Goal: Information Seeking & Learning: Find contact information

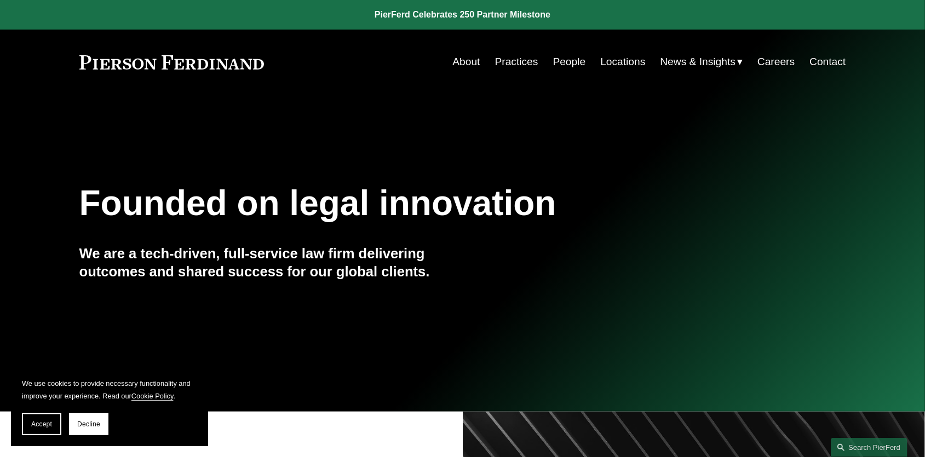
click at [0, 0] on span "News" at bounding box center [0, 0] width 0 height 0
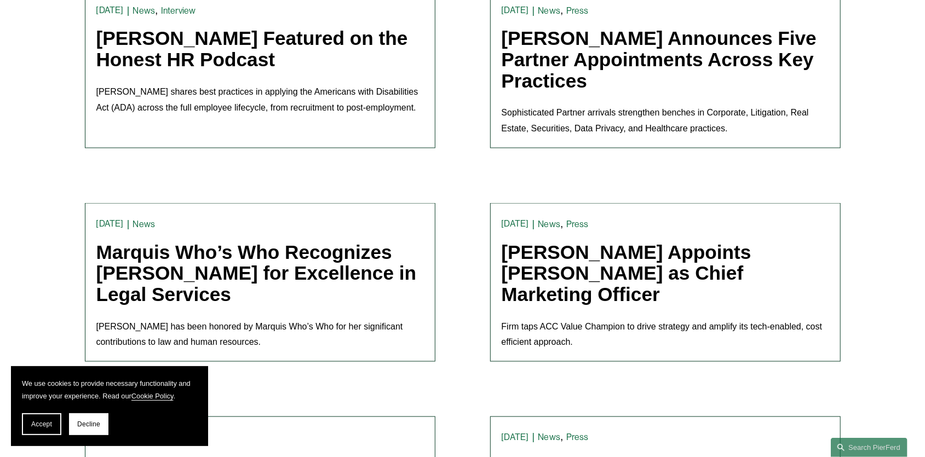
scroll to position [1276, 0]
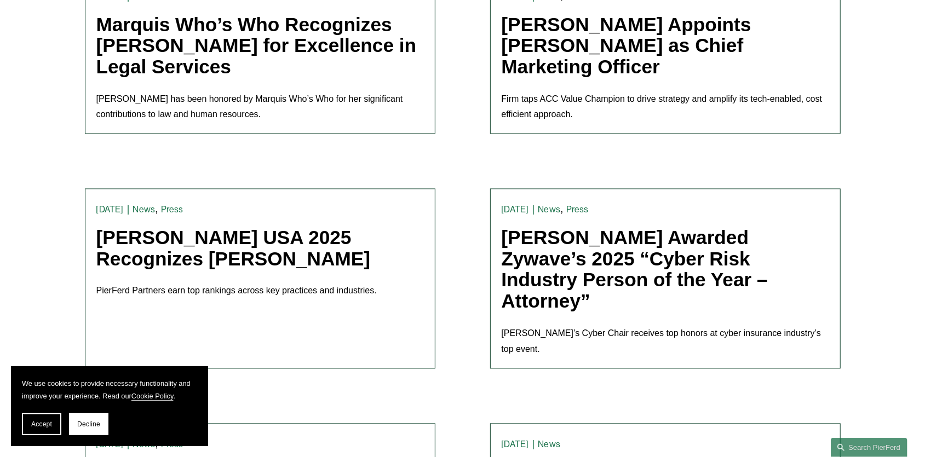
click at [203, 262] on link "[PERSON_NAME] USA 2025 Recognizes [PERSON_NAME]" at bounding box center [233, 248] width 274 height 43
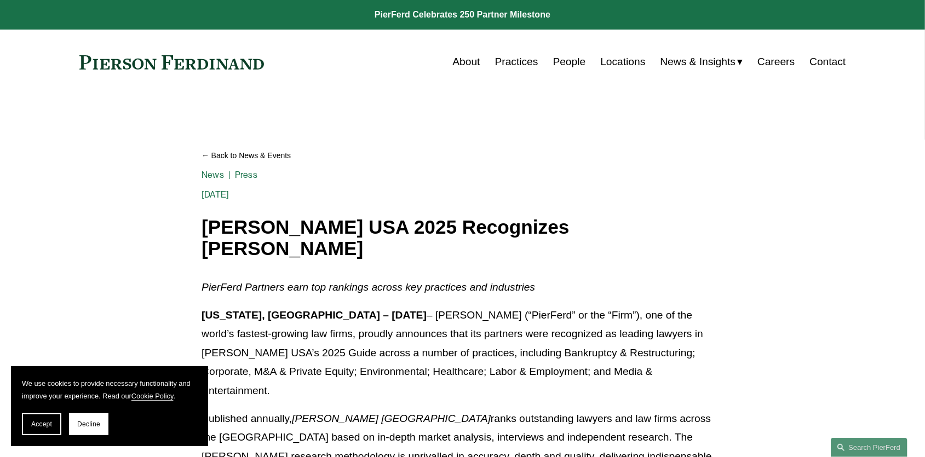
click at [622, 60] on link "Locations" at bounding box center [622, 61] width 45 height 21
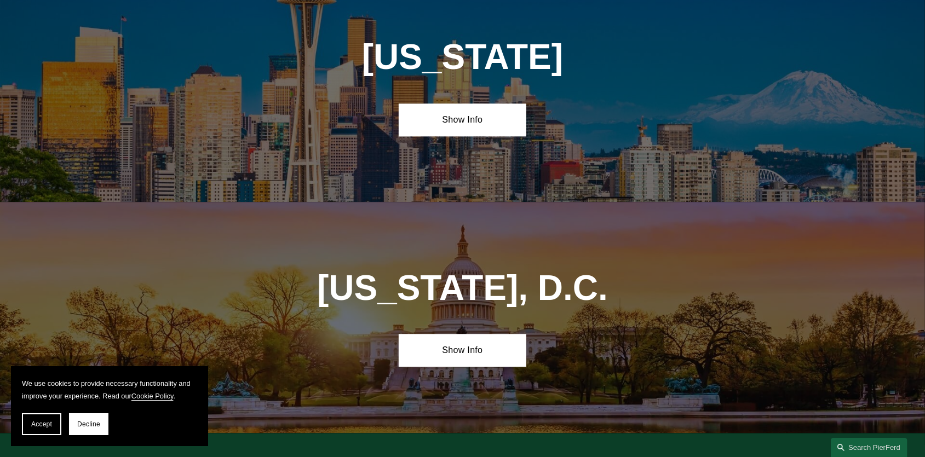
scroll to position [4652, 0]
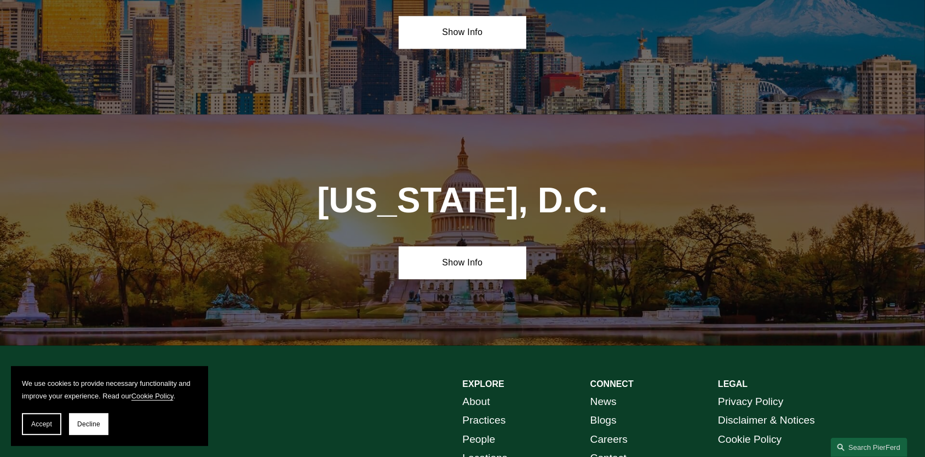
click at [490, 430] on link "People" at bounding box center [479, 439] width 33 height 19
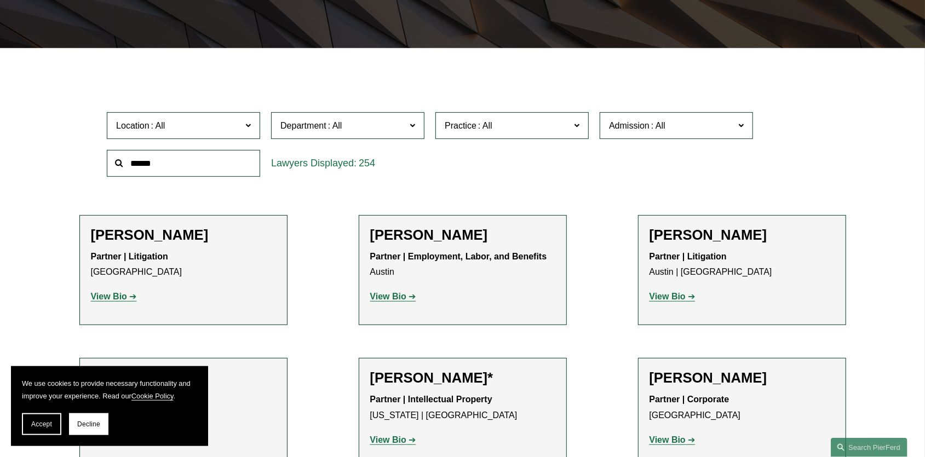
scroll to position [285, 0]
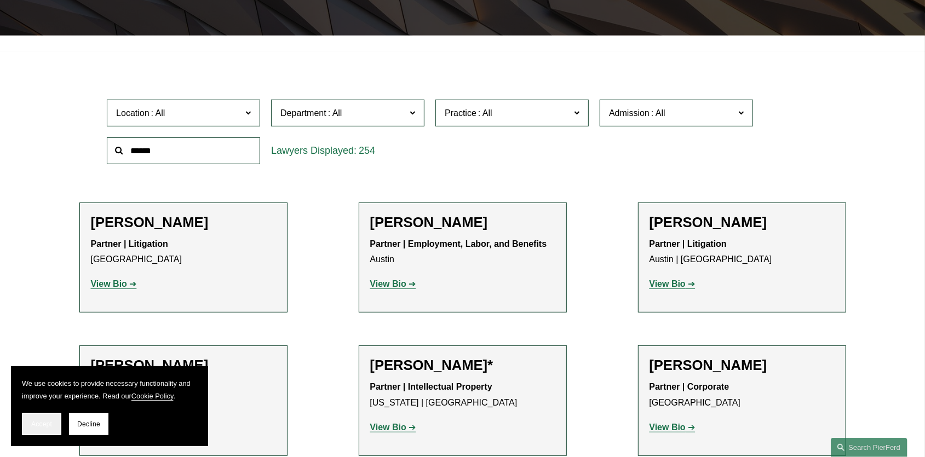
click at [43, 434] on button "Accept" at bounding box center [41, 425] width 39 height 22
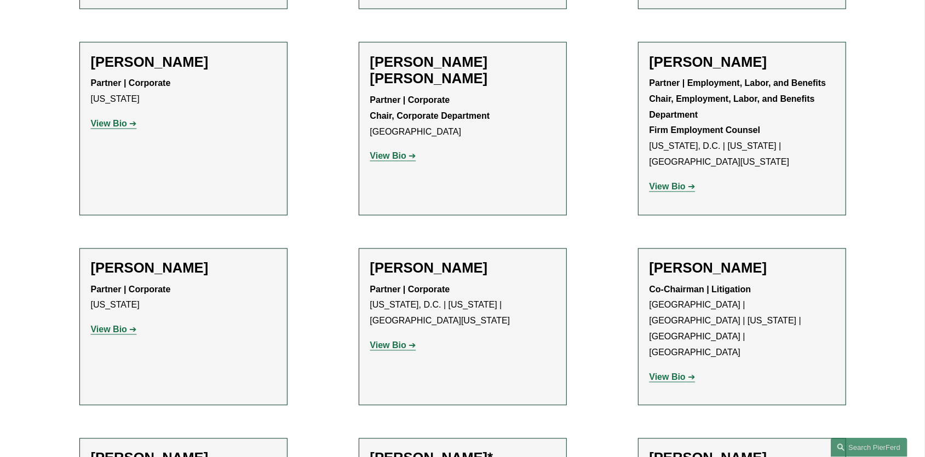
scroll to position [4101, 0]
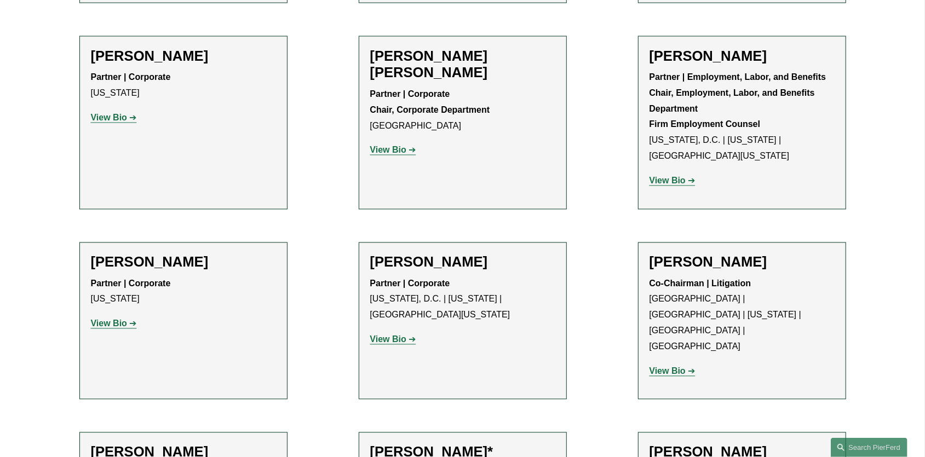
click at [398, 335] on strong "View Bio" at bounding box center [388, 339] width 36 height 9
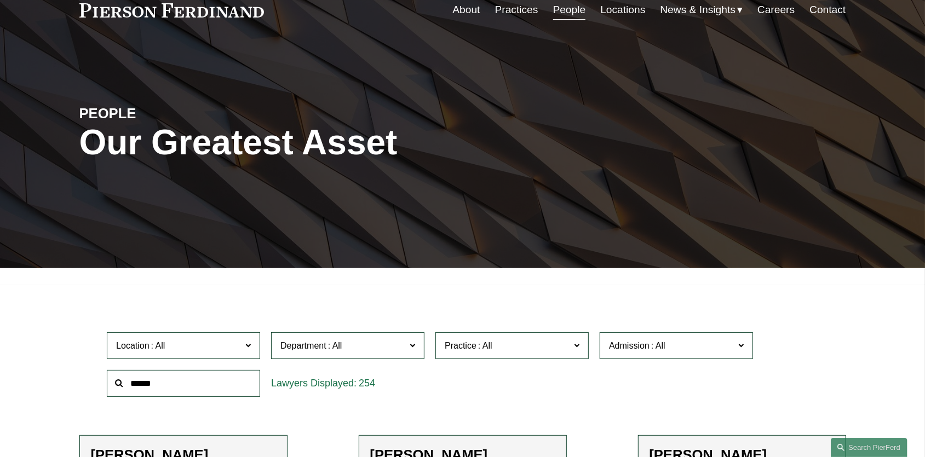
scroll to position [57, 0]
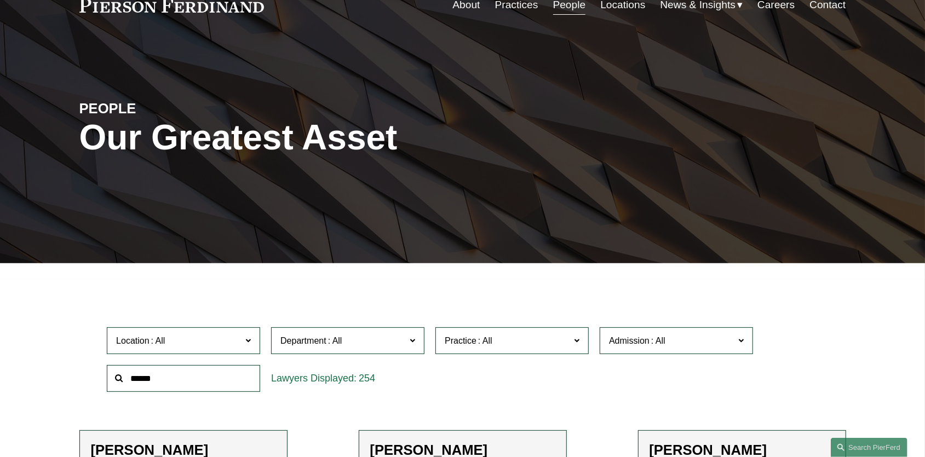
click at [163, 382] on input "text" at bounding box center [183, 378] width 153 height 27
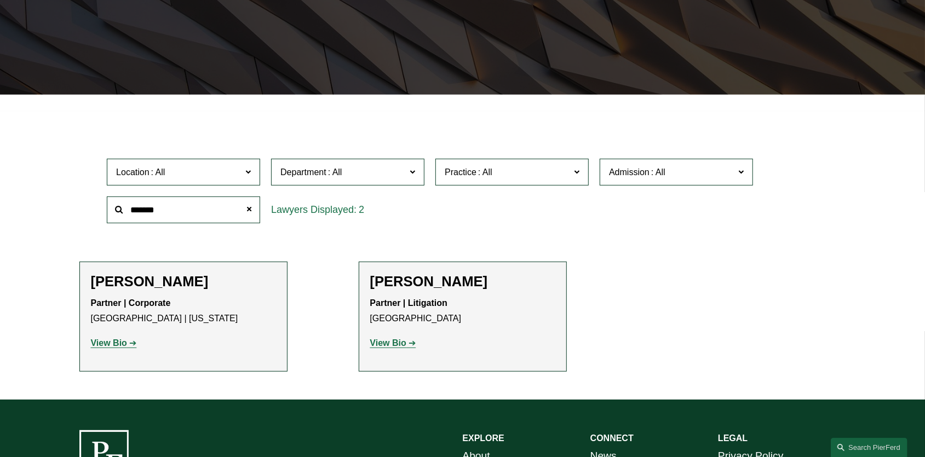
scroll to position [228, 0]
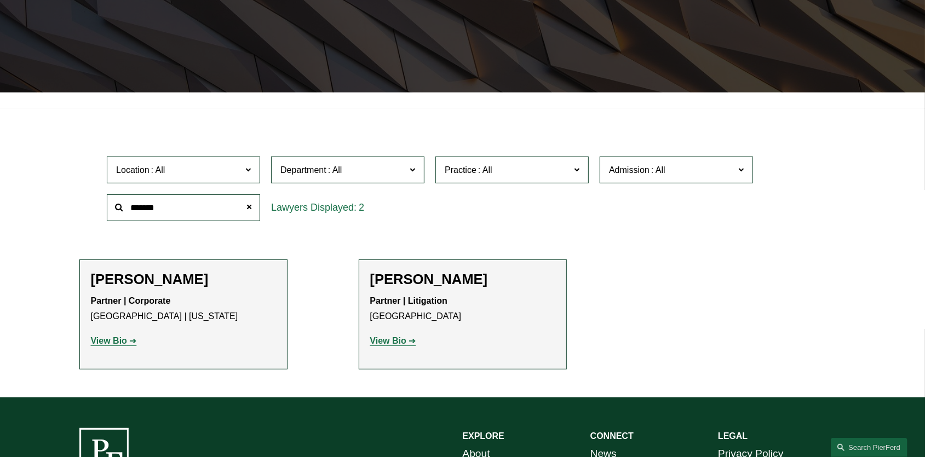
type input "*******"
click at [110, 346] on strong "View Bio" at bounding box center [109, 340] width 36 height 9
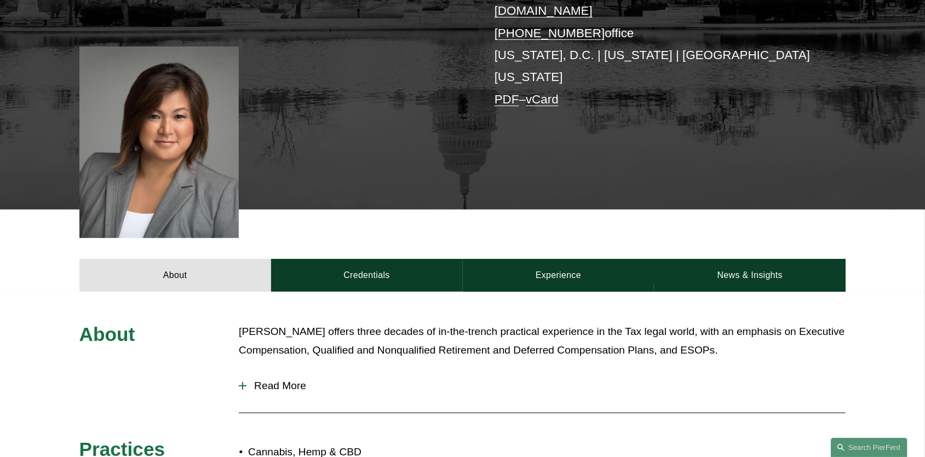
scroll to position [285, 0]
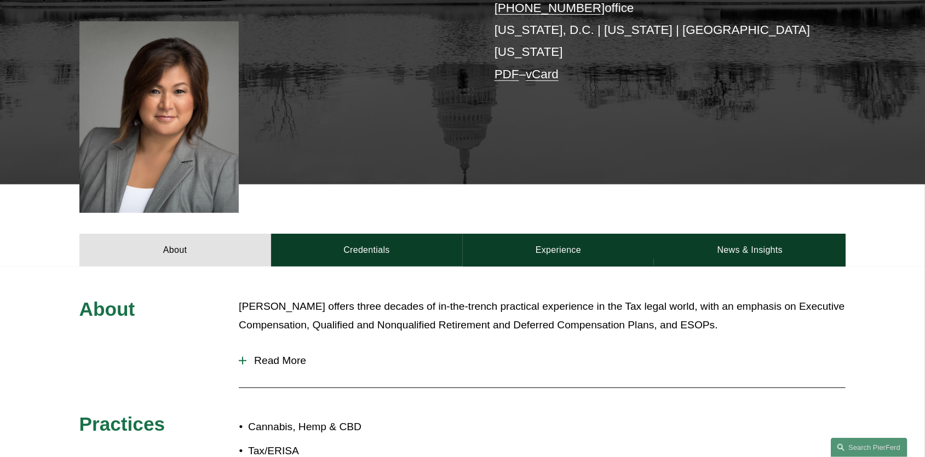
click at [249, 355] on span "Read More" at bounding box center [545, 361] width 599 height 12
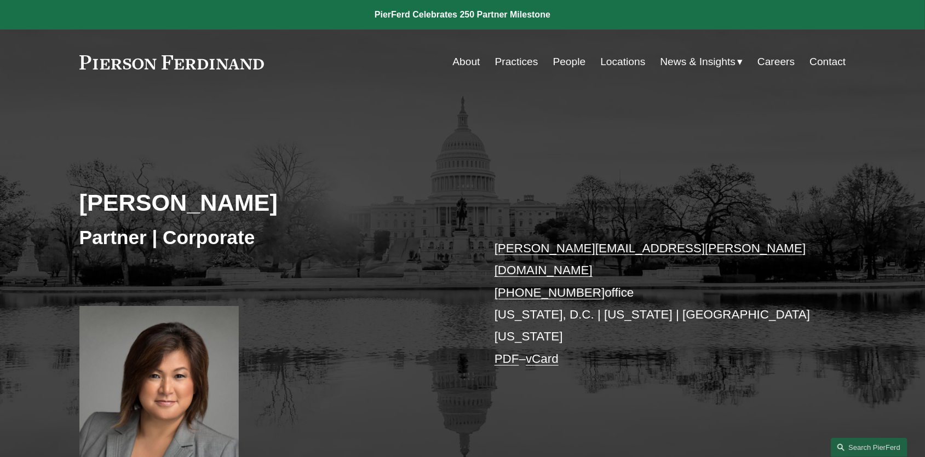
scroll to position [228, 0]
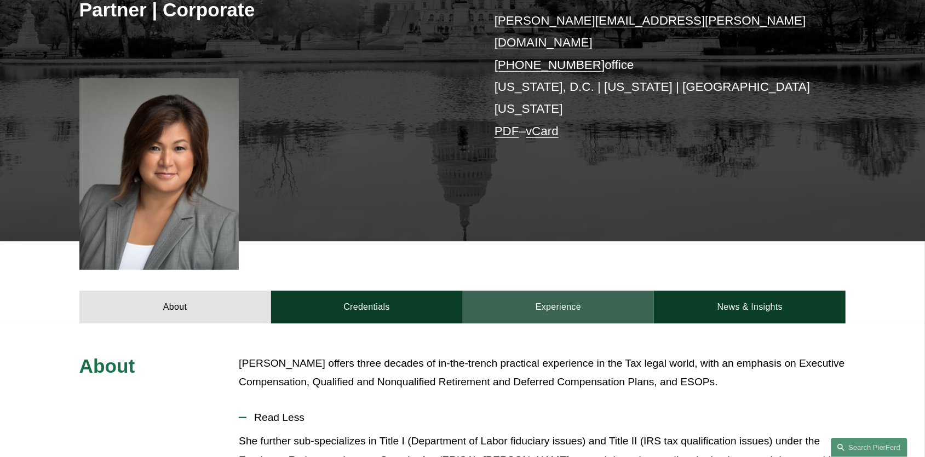
click at [560, 291] on link "Experience" at bounding box center [559, 307] width 192 height 33
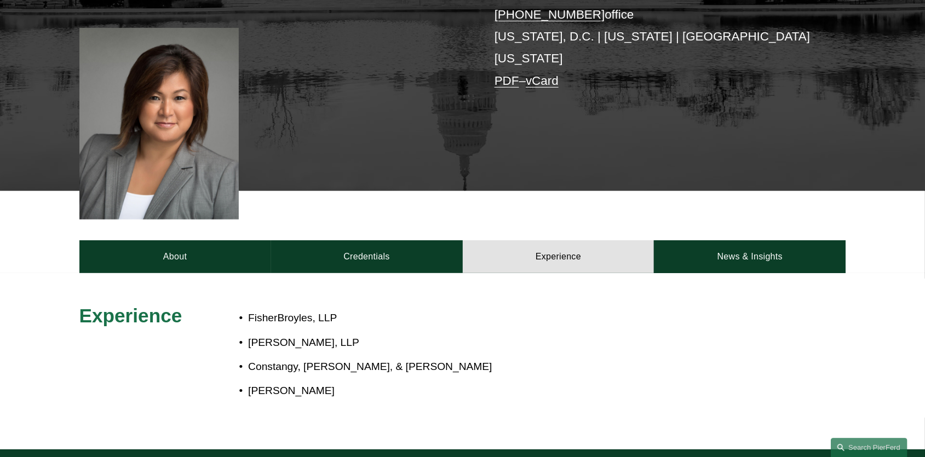
scroll to position [285, 0]
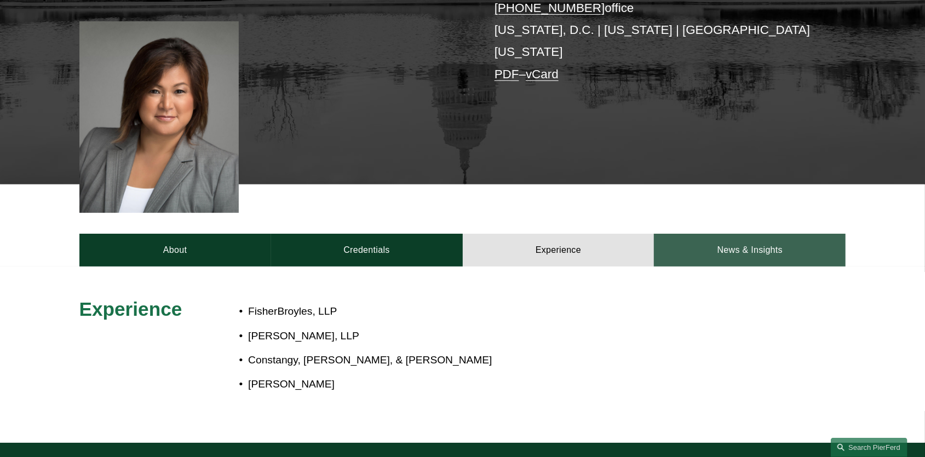
click at [760, 234] on link "News & Insights" at bounding box center [750, 250] width 192 height 33
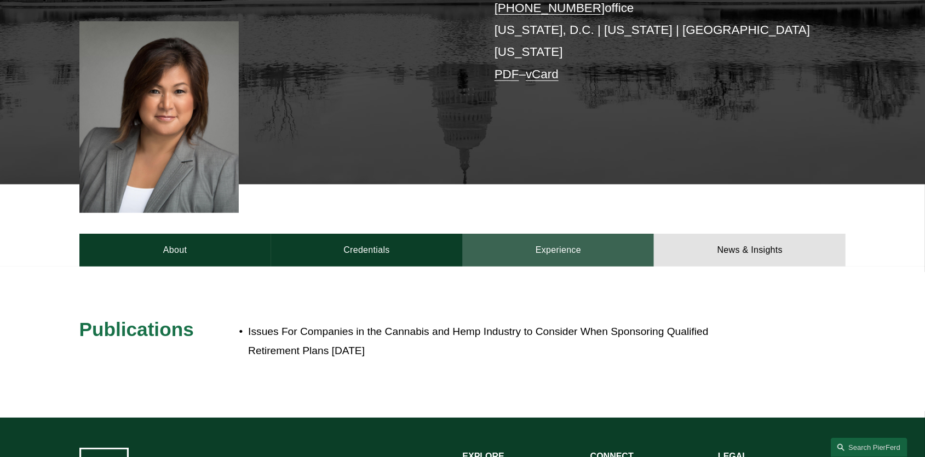
click at [535, 234] on link "Experience" at bounding box center [559, 250] width 192 height 33
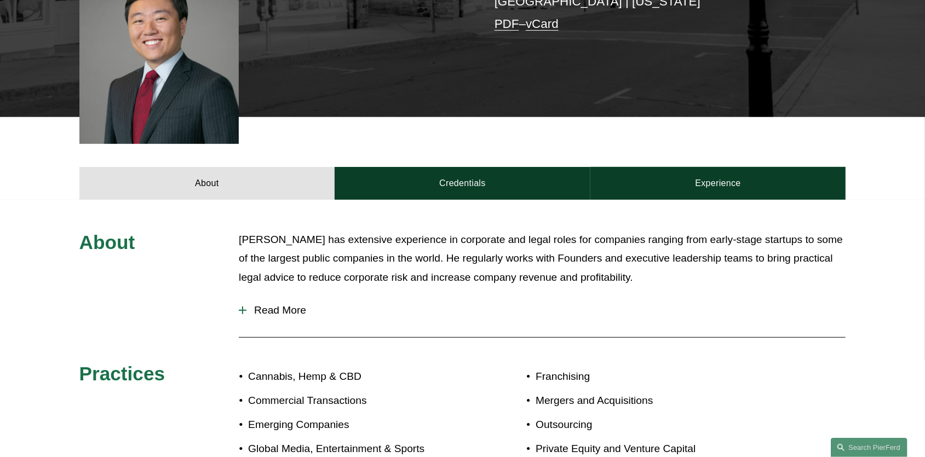
scroll to position [342, 0]
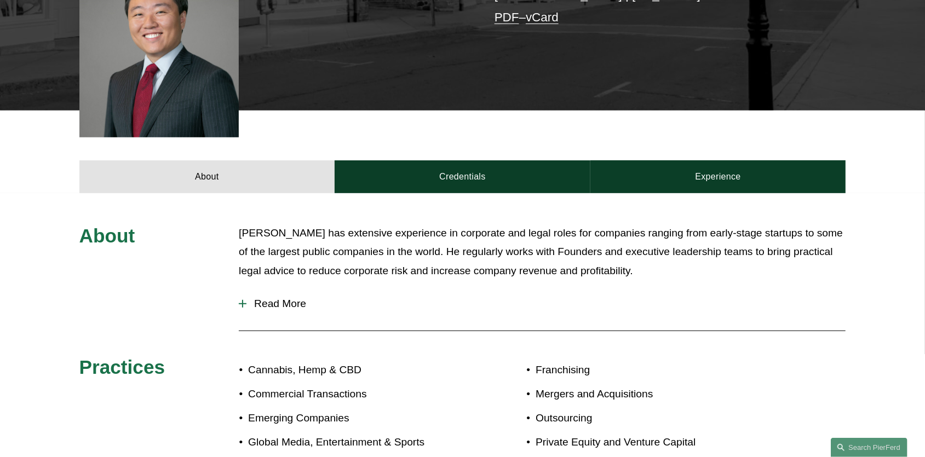
click at [256, 298] on span "Read More" at bounding box center [545, 304] width 599 height 12
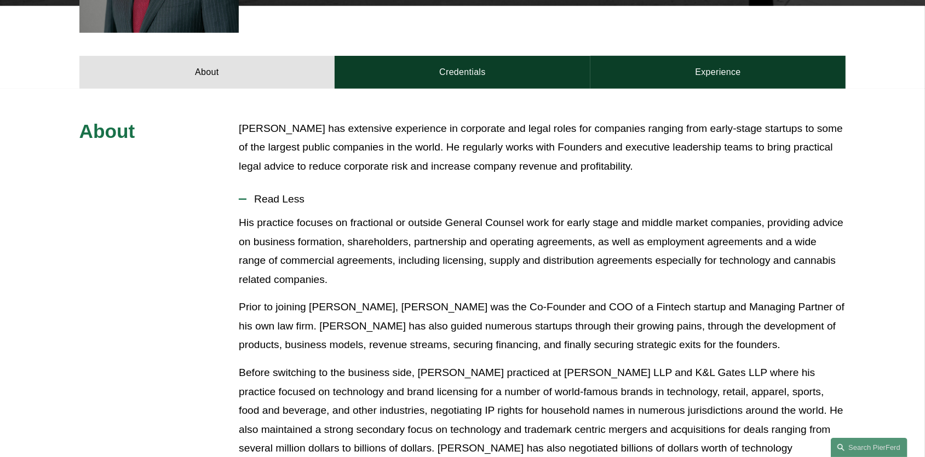
scroll to position [456, 0]
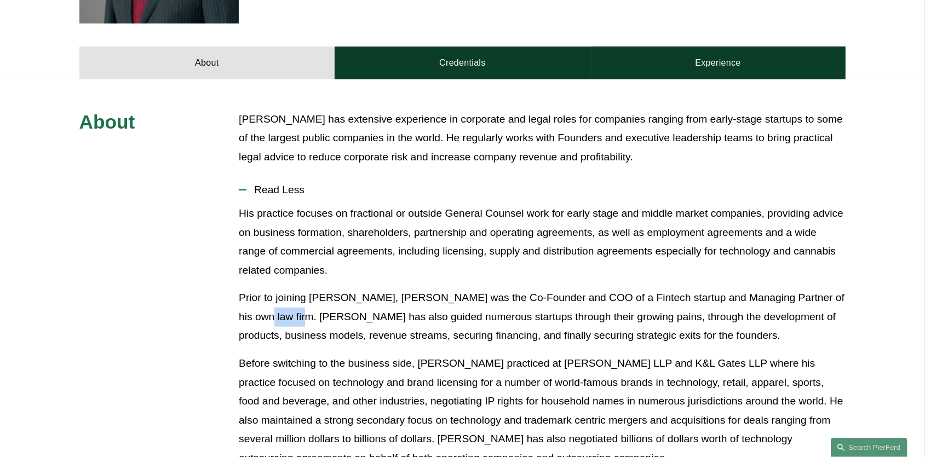
drag, startPoint x: 230, startPoint y: 303, endPoint x: 273, endPoint y: 304, distance: 42.7
click at [273, 304] on div "About Ken has extensive experience in corporate and legal roles for companies r…" at bounding box center [462, 375] width 925 height 531
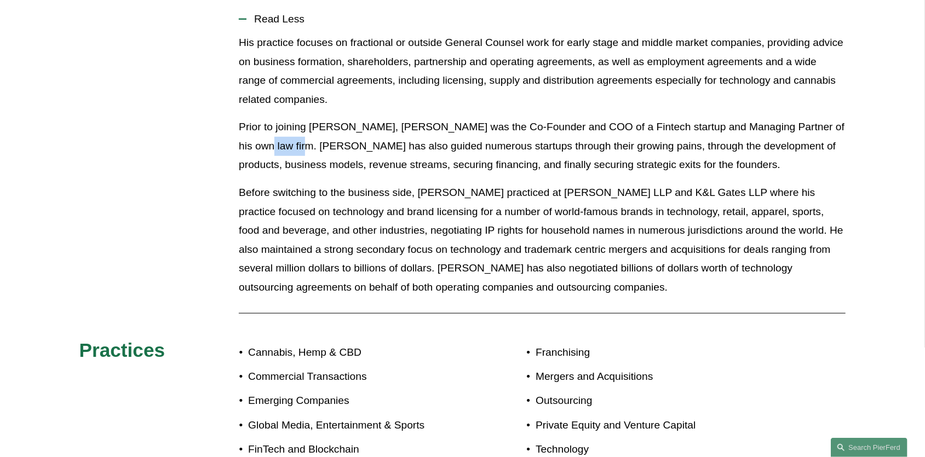
scroll to position [342, 0]
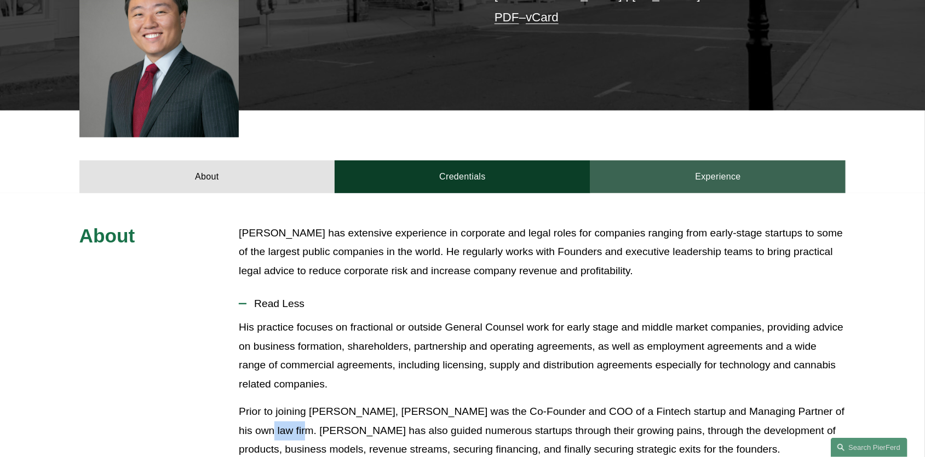
click at [721, 160] on link "Experience" at bounding box center [718, 176] width 256 height 33
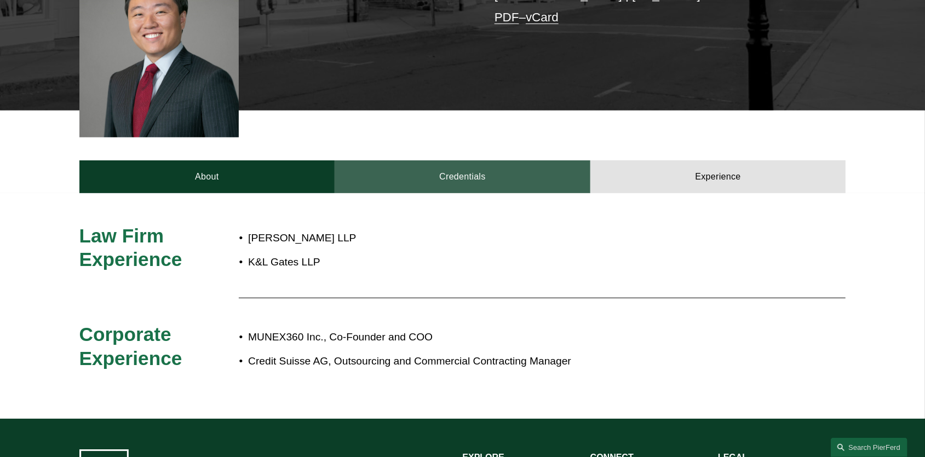
click at [475, 160] on link "Credentials" at bounding box center [463, 176] width 256 height 33
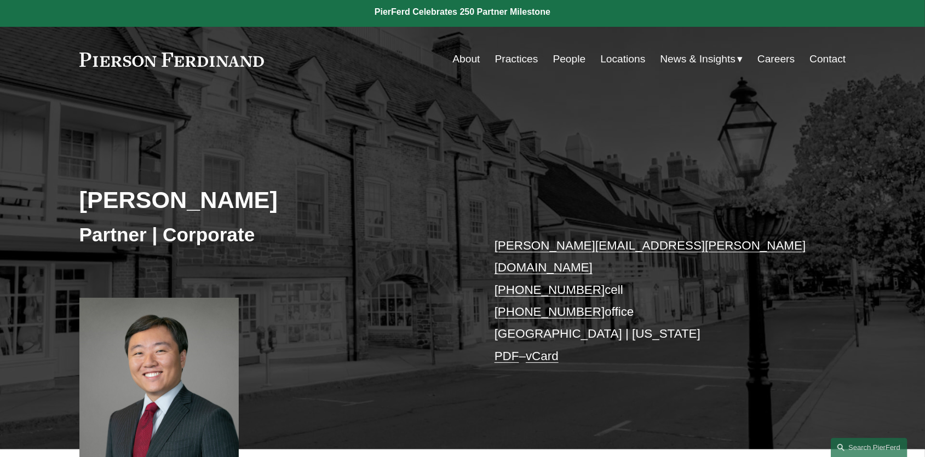
scroll to position [0, 0]
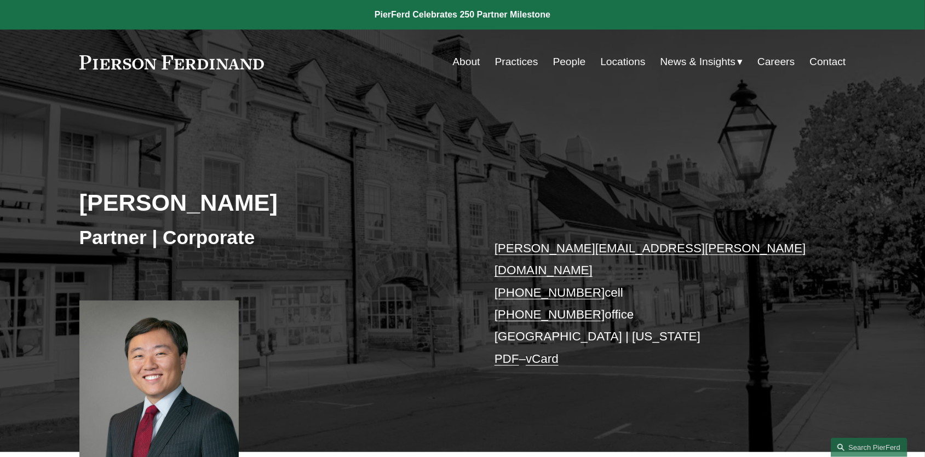
click at [628, 62] on link "Locations" at bounding box center [622, 61] width 45 height 21
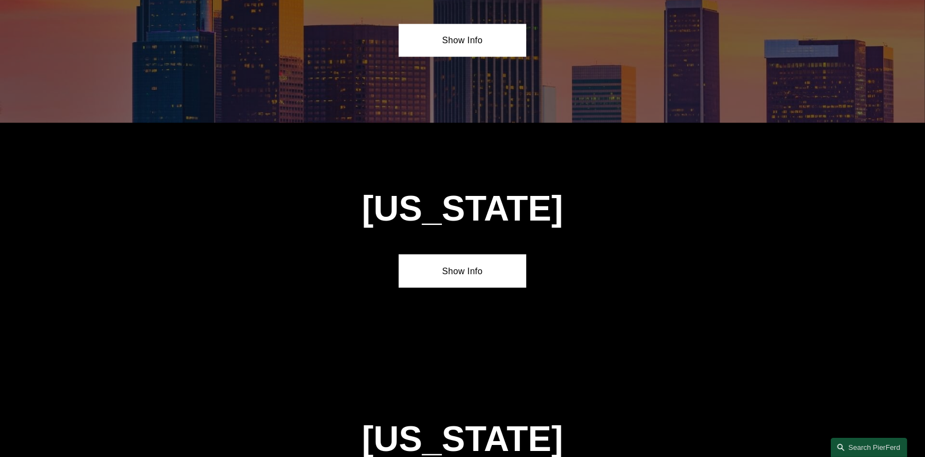
scroll to position [854, 0]
